Goal: Transaction & Acquisition: Purchase product/service

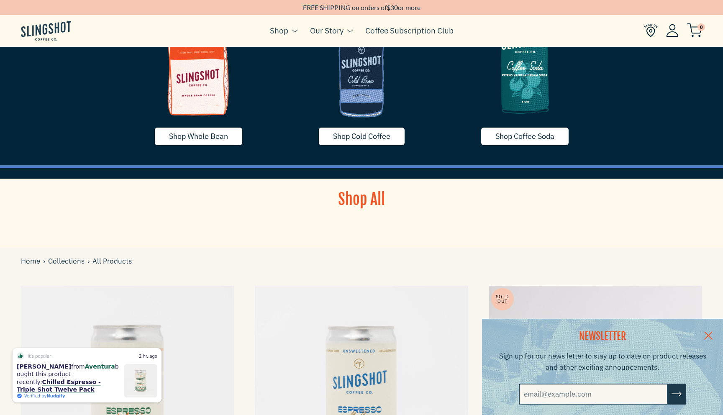
scroll to position [65, 0]
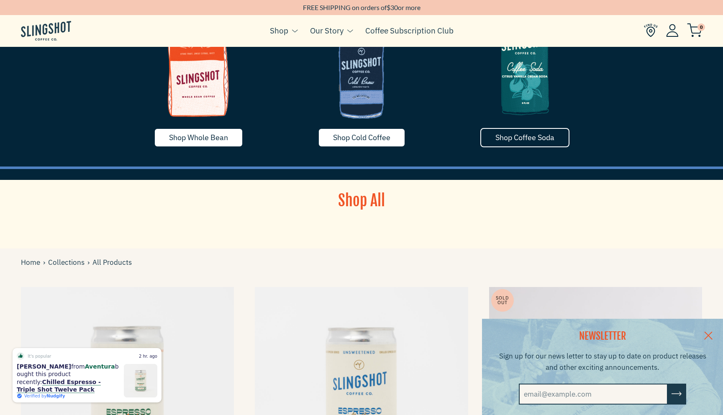
click at [497, 133] on span "Shop Coffee Soda" at bounding box center [524, 138] width 59 height 10
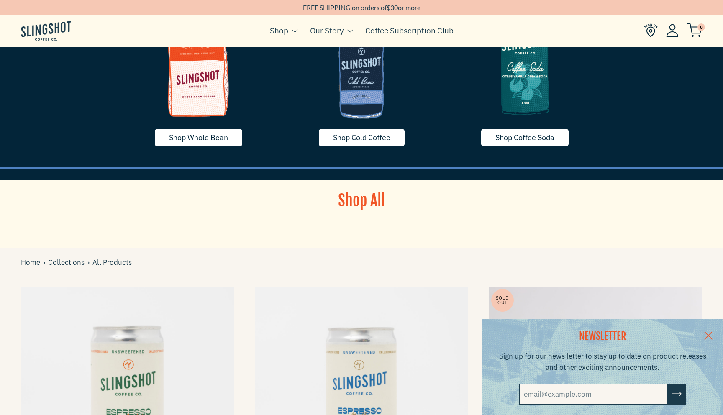
scroll to position [0, 0]
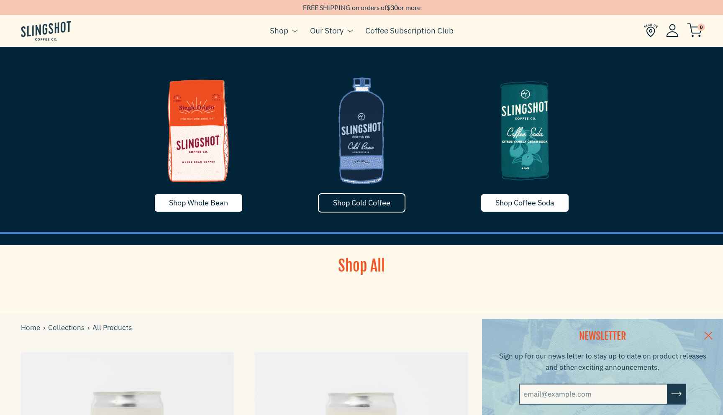
click at [340, 207] on link "Shop Cold Coffee" at bounding box center [361, 202] width 87 height 19
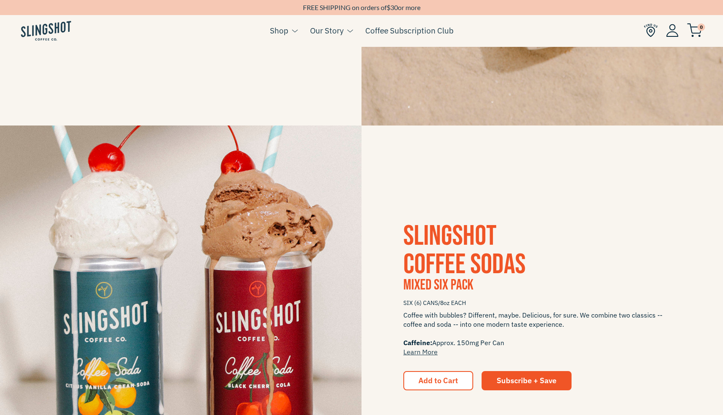
scroll to position [1154, 0]
